Goal: Information Seeking & Learning: Check status

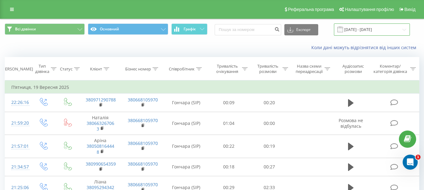
click at [376, 27] on input "19.09.2025 - 19.09.2025" at bounding box center [372, 30] width 76 height 12
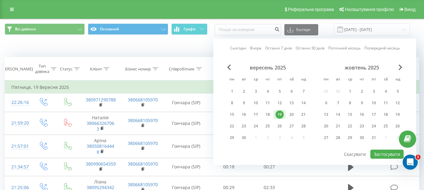
click at [201, 50] on div "Коли дані можуть відрізнятися вiд інших систем" at bounding box center [291, 48] width 264 height 6
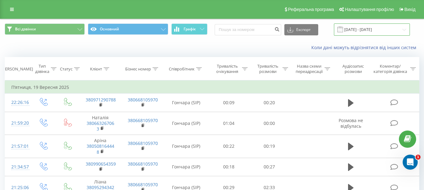
click at [369, 32] on input "19.09.2025 - 19.09.2025" at bounding box center [372, 30] width 76 height 12
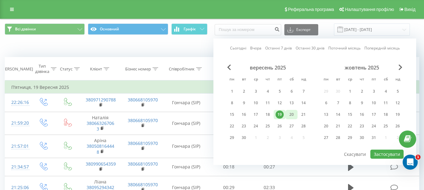
click at [291, 113] on div "20" at bounding box center [291, 115] width 8 height 8
click at [303, 113] on div "21" at bounding box center [303, 115] width 8 height 8
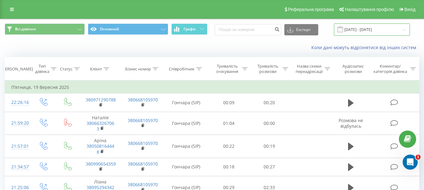
click at [369, 27] on input "19.09.2025 - 19.09.2025" at bounding box center [372, 30] width 76 height 12
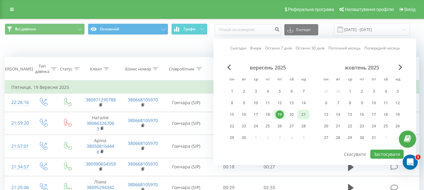
drag, startPoint x: 290, startPoint y: 115, endPoint x: 301, endPoint y: 115, distance: 10.4
click at [292, 115] on div "20" at bounding box center [291, 115] width 8 height 8
click at [302, 115] on div "21" at bounding box center [303, 115] width 8 height 8
click at [387, 154] on button "Застосувати" at bounding box center [386, 154] width 33 height 9
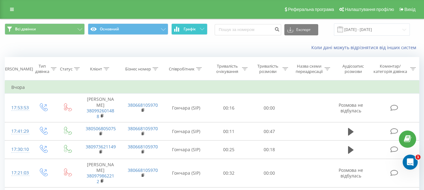
click at [189, 28] on span "Графік" at bounding box center [190, 29] width 12 height 4
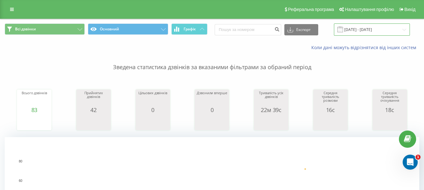
click at [366, 32] on input "20.09.2025 - 21.09.2025" at bounding box center [372, 30] width 76 height 12
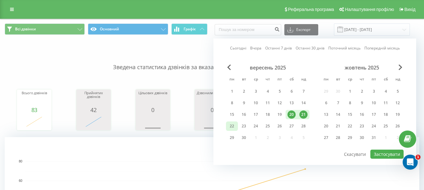
click at [231, 125] on div "22" at bounding box center [232, 126] width 8 height 8
click at [382, 152] on button "Застосувати" at bounding box center [386, 154] width 33 height 9
type input "22.09.2025 - 22.09.2025"
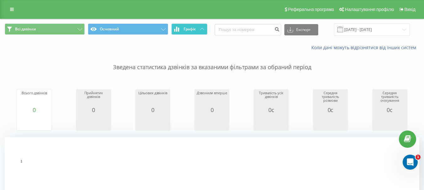
click at [195, 28] on span "Графік" at bounding box center [190, 29] width 12 height 4
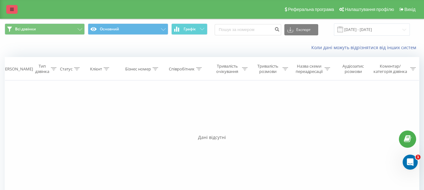
click at [10, 10] on icon at bounding box center [12, 9] width 4 height 4
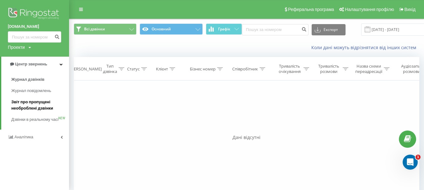
click at [33, 105] on span "Звіт про пропущені необроблені дзвінки" at bounding box center [38, 105] width 55 height 13
